Goal: Navigation & Orientation: Find specific page/section

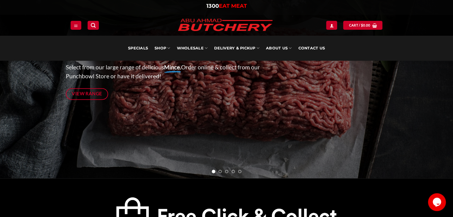
scroll to position [131, 0]
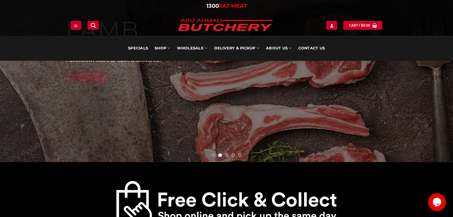
click at [100, 78] on span "View Range" at bounding box center [87, 77] width 30 height 7
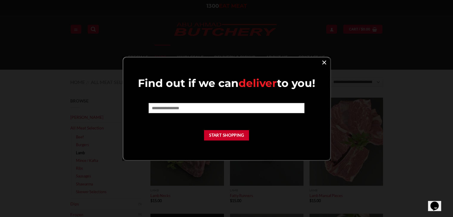
click at [328, 61] on link "×" at bounding box center [324, 62] width 9 height 8
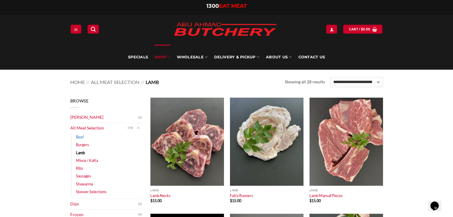
click at [80, 137] on link "Beef" at bounding box center [80, 137] width 8 height 8
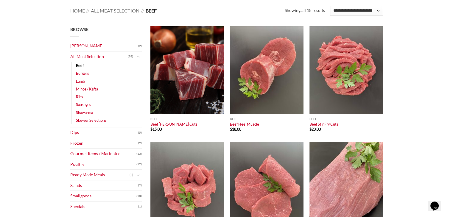
scroll to position [83, 0]
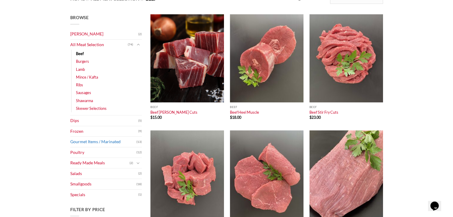
click at [112, 143] on link "Gourmet Items / Marinated" at bounding box center [103, 142] width 66 height 10
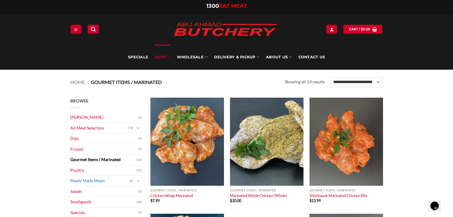
click at [77, 178] on link "Ready Made Meals" at bounding box center [99, 181] width 59 height 10
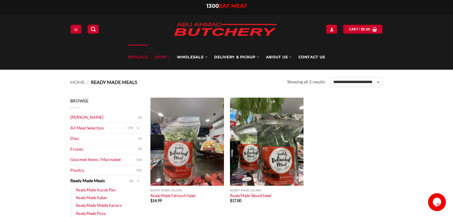
click at [139, 55] on link "Specials" at bounding box center [138, 57] width 20 height 25
